Goal: Task Accomplishment & Management: Use online tool/utility

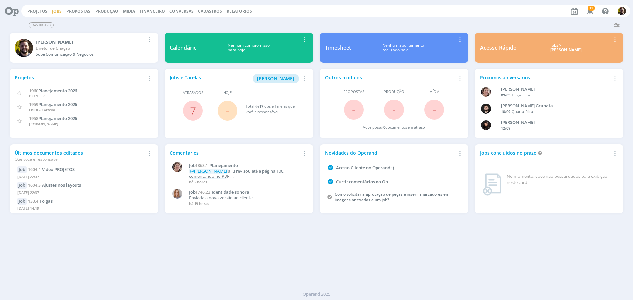
click at [54, 11] on link "Jobs" at bounding box center [57, 11] width 10 height 6
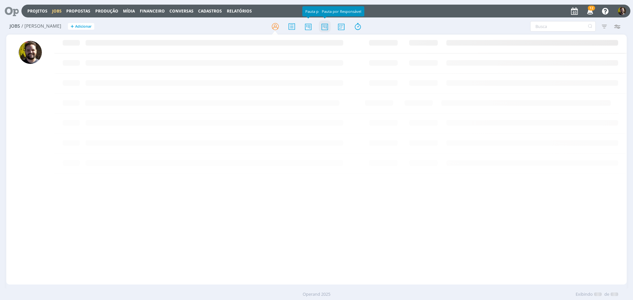
click at [326, 28] on icon at bounding box center [325, 26] width 12 height 13
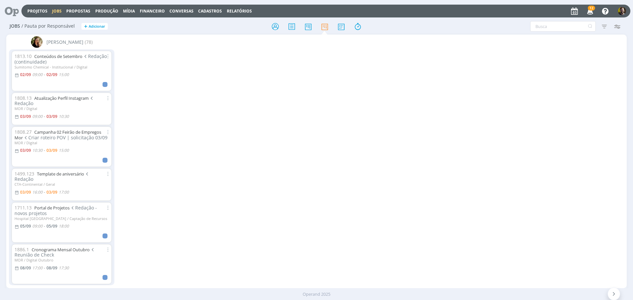
click at [233, 8] on div "Projetos Jobs Propostas Produção [GEOGRAPHIC_DATA] Financeiro Conversas Cadastr…" at bounding box center [325, 11] width 609 height 13
click at [234, 12] on link "Relatórios" at bounding box center [239, 11] width 25 height 6
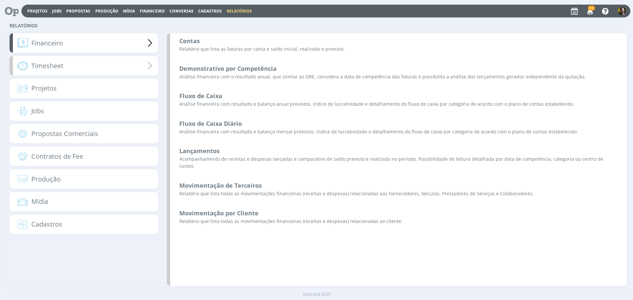
click at [36, 63] on span "Timesheet" at bounding box center [47, 66] width 32 height 10
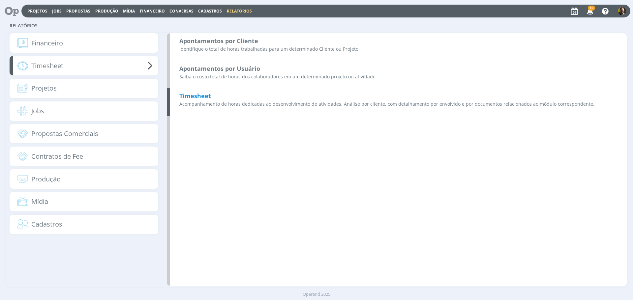
click at [201, 96] on b "Timesheet" at bounding box center [195, 96] width 32 height 8
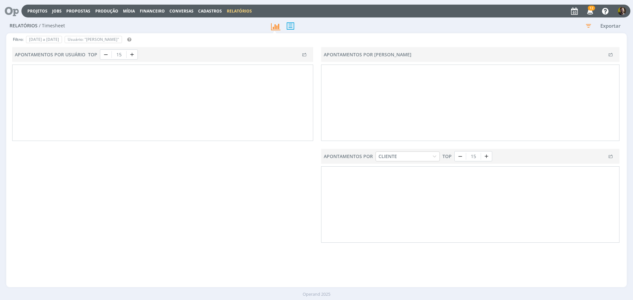
click at [587, 25] on icon "button" at bounding box center [588, 26] width 12 height 12
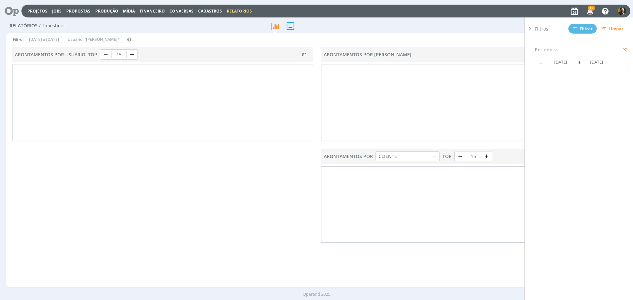
click at [621, 29] on span "Limpar" at bounding box center [612, 28] width 22 height 5
type input "[DATE]"
click at [530, 31] on icon at bounding box center [530, 28] width 7 height 7
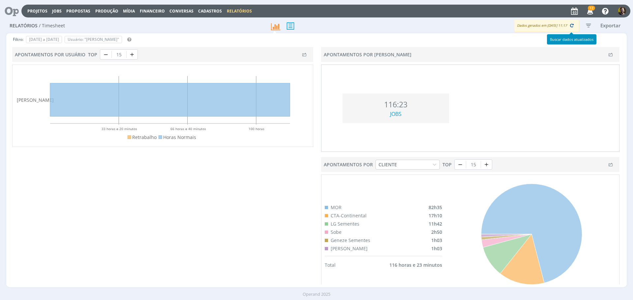
click at [572, 26] on icon "button" at bounding box center [572, 25] width 6 height 6
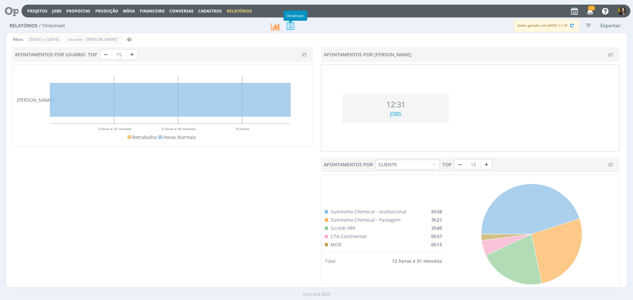
click at [290, 28] on icon at bounding box center [291, 26] width 14 height 14
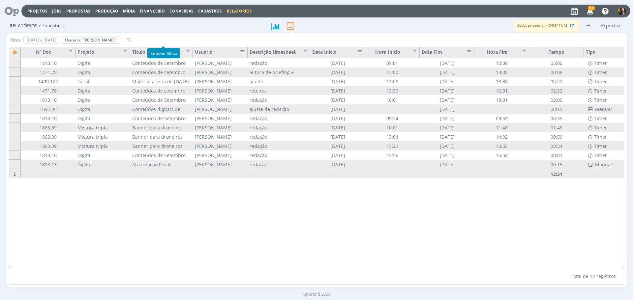
click at [131, 40] on icon "button" at bounding box center [128, 40] width 5 height 5
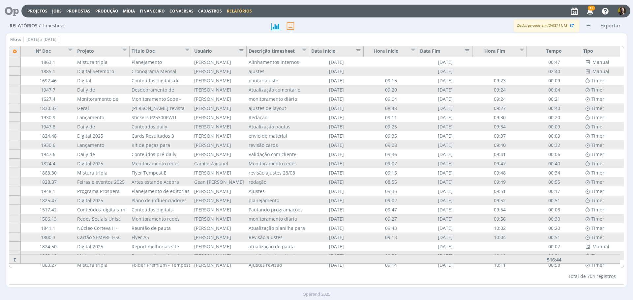
click at [240, 52] on icon "button" at bounding box center [239, 50] width 7 height 7
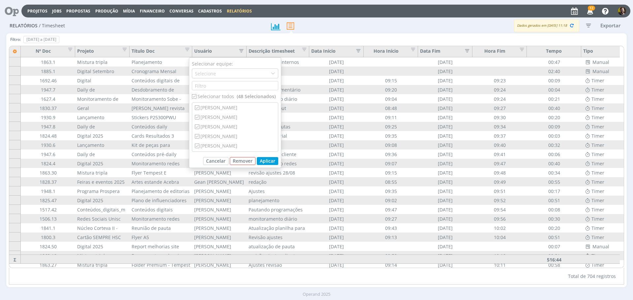
click at [194, 95] on input "checkbox" at bounding box center [194, 96] width 4 height 4
checkbox input "false"
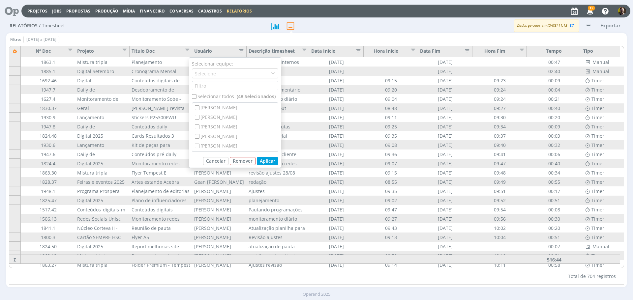
checkbox input "false"
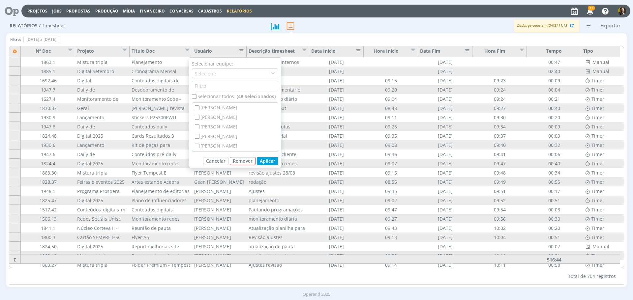
checkbox input "false"
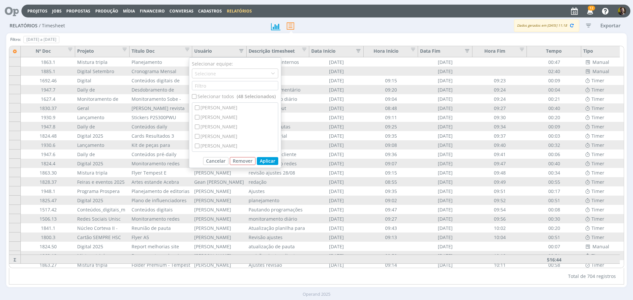
checkbox input "false"
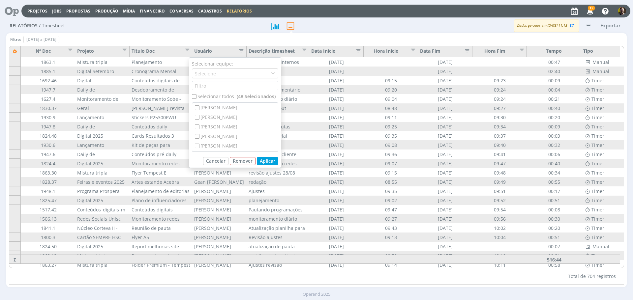
checkbox input "false"
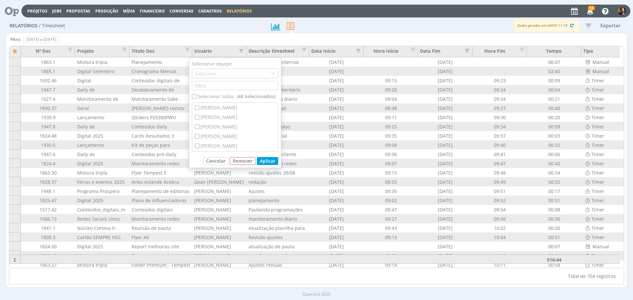
checkbox input "false"
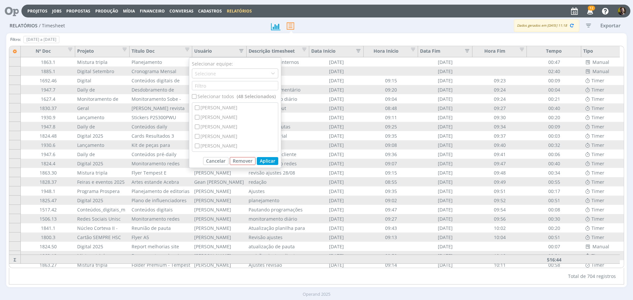
checkbox input "false"
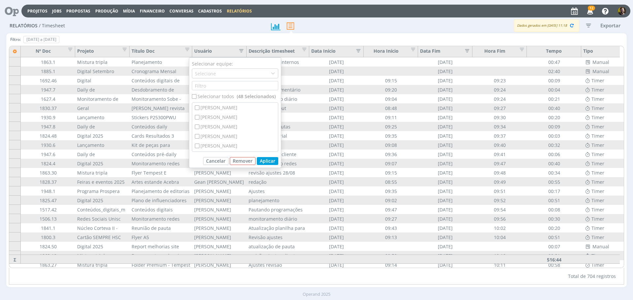
checkbox input "false"
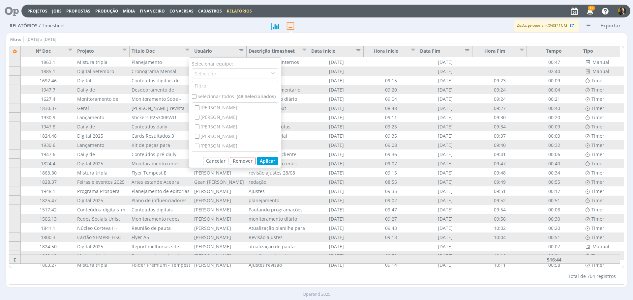
checkbox input "false"
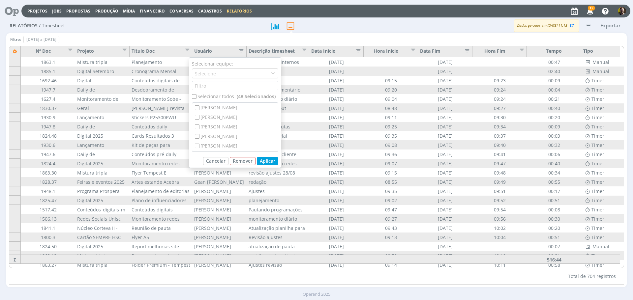
checkbox input "false"
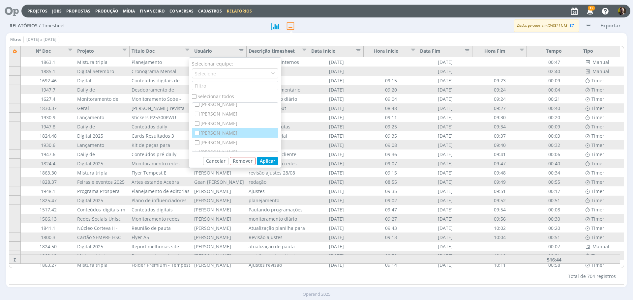
scroll to position [99, 0]
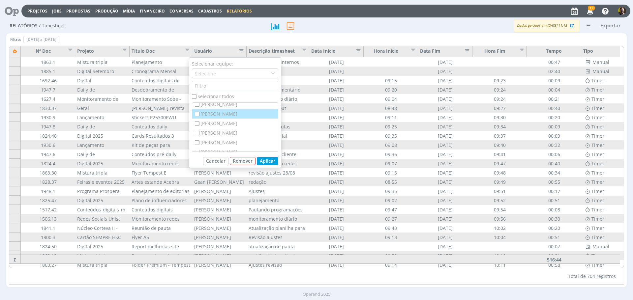
click at [197, 113] on input "checkbox" at bounding box center [197, 114] width 4 height 4
checkbox input "true"
click at [266, 161] on button "Aplicar" at bounding box center [267, 161] width 21 height 8
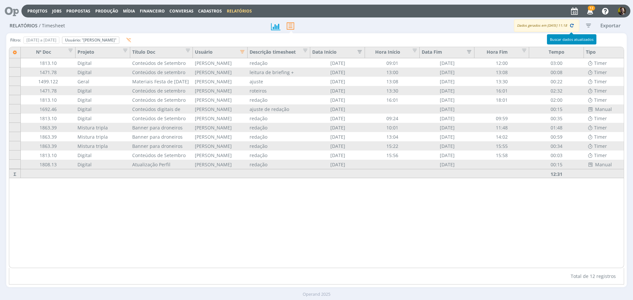
click at [571, 26] on icon "button" at bounding box center [572, 25] width 6 height 6
click at [56, 9] on link "Jobs" at bounding box center [57, 11] width 10 height 6
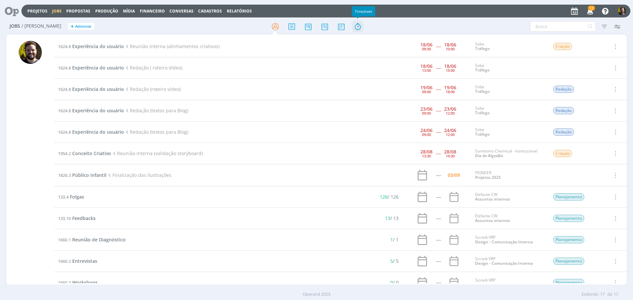
click at [357, 27] on icon at bounding box center [358, 26] width 12 height 13
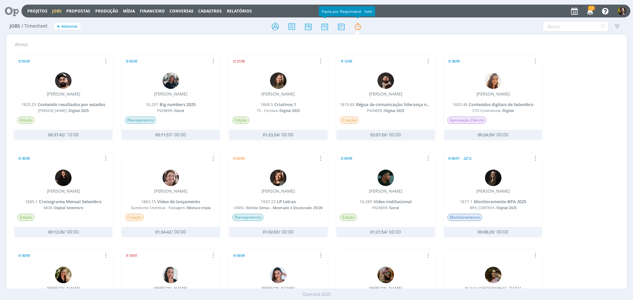
drag, startPoint x: 322, startPoint y: 27, endPoint x: 278, endPoint y: 3, distance: 50.2
click at [322, 27] on icon at bounding box center [325, 26] width 12 height 13
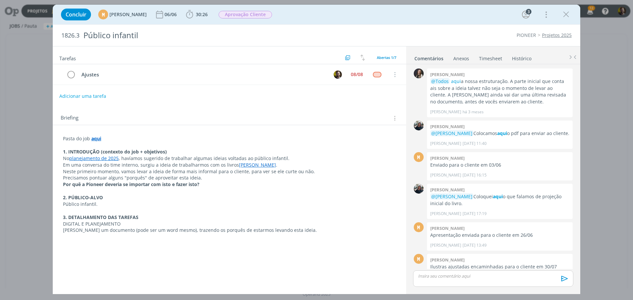
scroll to position [117, 0]
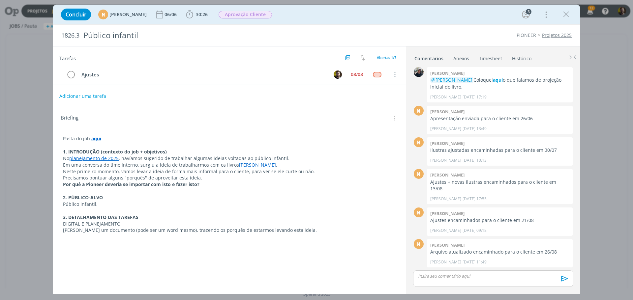
click at [480, 61] on link "Timesheet" at bounding box center [491, 57] width 24 height 10
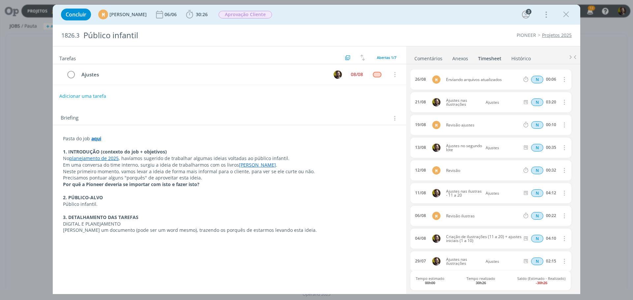
click at [352, 15] on div "Concluir M Mariana Kochenborger 06/06 30:26 Iniciar Apontar Data * 03/09/2025 H…" at bounding box center [317, 15] width 518 height 16
click at [195, 14] on icon "dialog" at bounding box center [190, 15] width 10 height 10
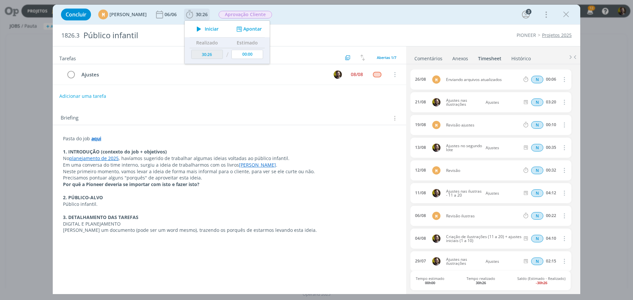
click at [261, 28] on button "Apontar" at bounding box center [248, 29] width 27 height 7
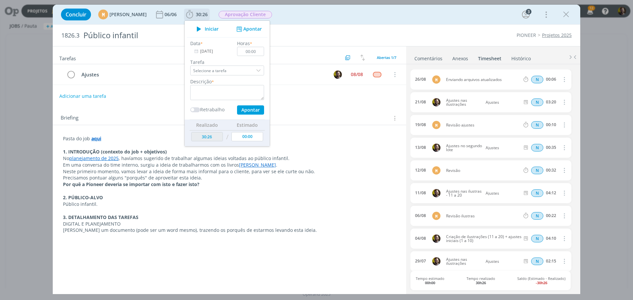
click at [221, 50] on input "[DATE]" at bounding box center [210, 51] width 41 height 9
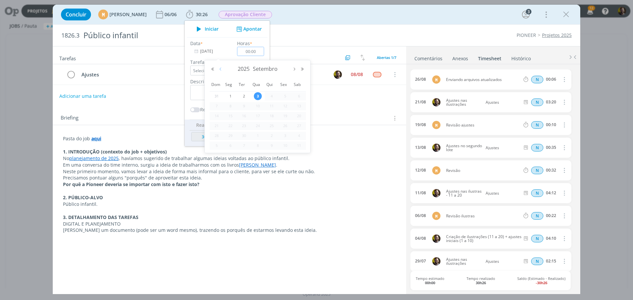
click at [218, 70] on button "Mês anterior" at bounding box center [221, 69] width 8 height 5
click at [245, 136] on span "26" at bounding box center [244, 136] width 8 height 8
type input "26/08/2025"
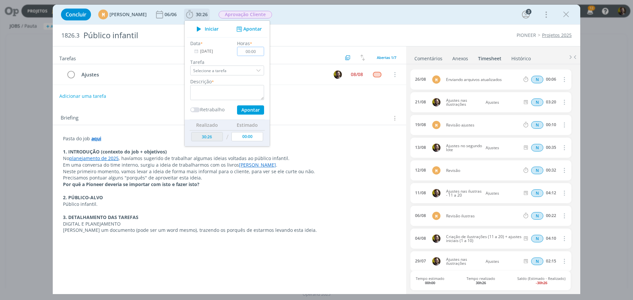
click at [264, 51] on input "00:00" at bounding box center [250, 51] width 27 height 9
type input "03:35"
drag, startPoint x: 269, startPoint y: 93, endPoint x: 262, endPoint y: 81, distance: 14.2
click at [264, 91] on textarea "dialog" at bounding box center [227, 92] width 74 height 15
type textarea "F"
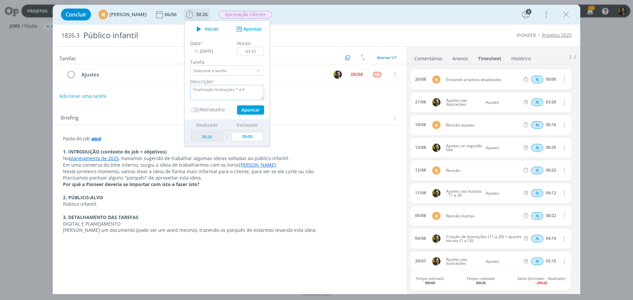
type textarea "Finalização ilustrações 1 a 6"
click at [259, 111] on button "Apontar" at bounding box center [250, 110] width 27 height 9
type input "34:01"
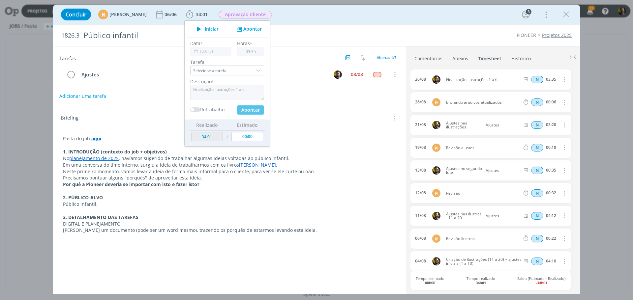
type input "[DATE]"
type input "00:00"
click at [317, 99] on div "Adicionar uma tarefa" at bounding box center [230, 96] width 354 height 12
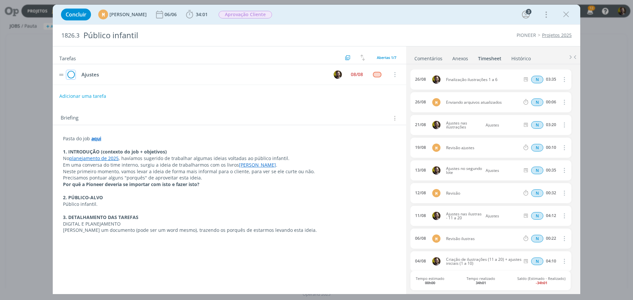
click at [71, 73] on icon "dialog" at bounding box center [70, 75] width 9 height 10
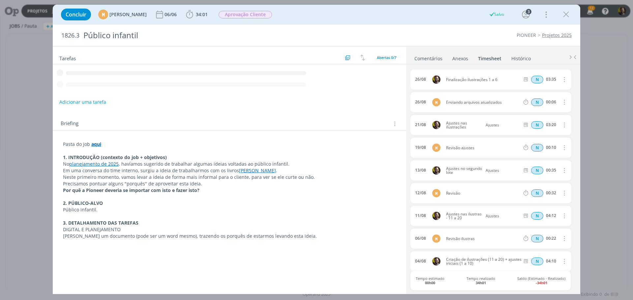
click at [84, 95] on div "dialog" at bounding box center [230, 80] width 354 height 32
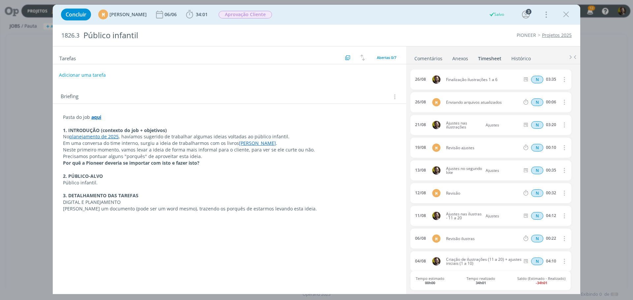
click at [84, 79] on button "Adicionar uma tarefa" at bounding box center [82, 75] width 47 height 11
click at [325, 73] on icon "dialog" at bounding box center [327, 75] width 10 height 10
type input "Finalização das ilustrações"
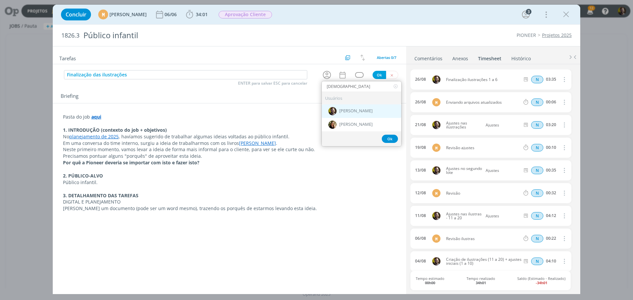
type input "cristi"
click at [354, 112] on span "[PERSON_NAME]" at bounding box center [355, 111] width 33 height 5
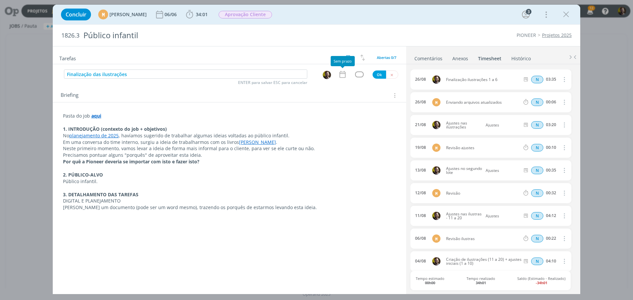
click at [342, 74] on icon "dialog" at bounding box center [342, 74] width 9 height 9
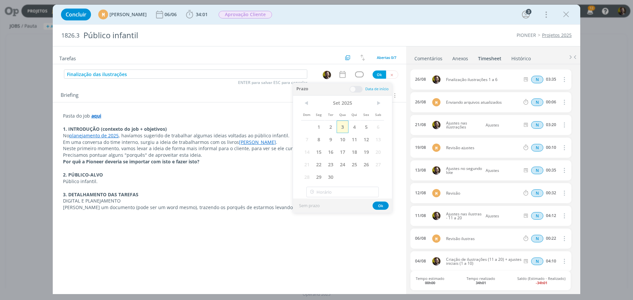
click at [343, 127] on span "3" at bounding box center [343, 127] width 12 height 13
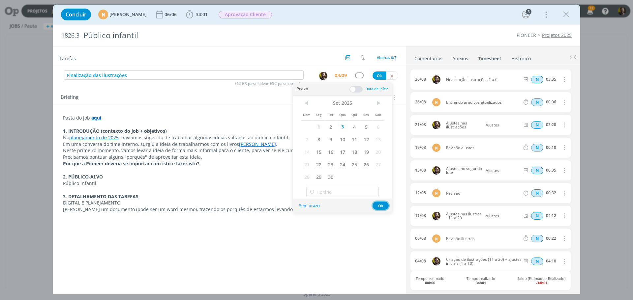
click at [377, 206] on button "Ok" at bounding box center [381, 206] width 16 height 8
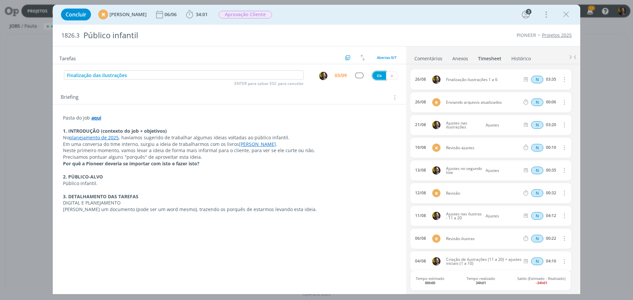
click at [378, 77] on button "Ok" at bounding box center [380, 76] width 14 height 8
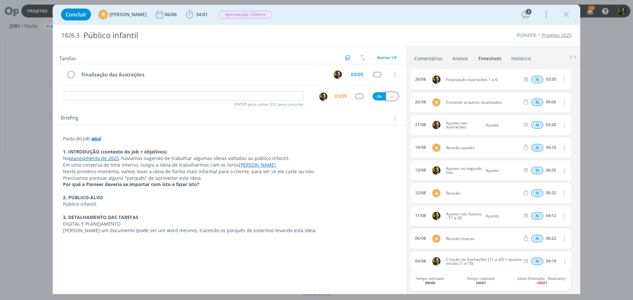
click at [391, 97] on icon "dialog" at bounding box center [392, 97] width 4 height 4
click at [565, 17] on icon "dialog" at bounding box center [566, 15] width 10 height 10
